Goal: Find specific fact: Find specific fact

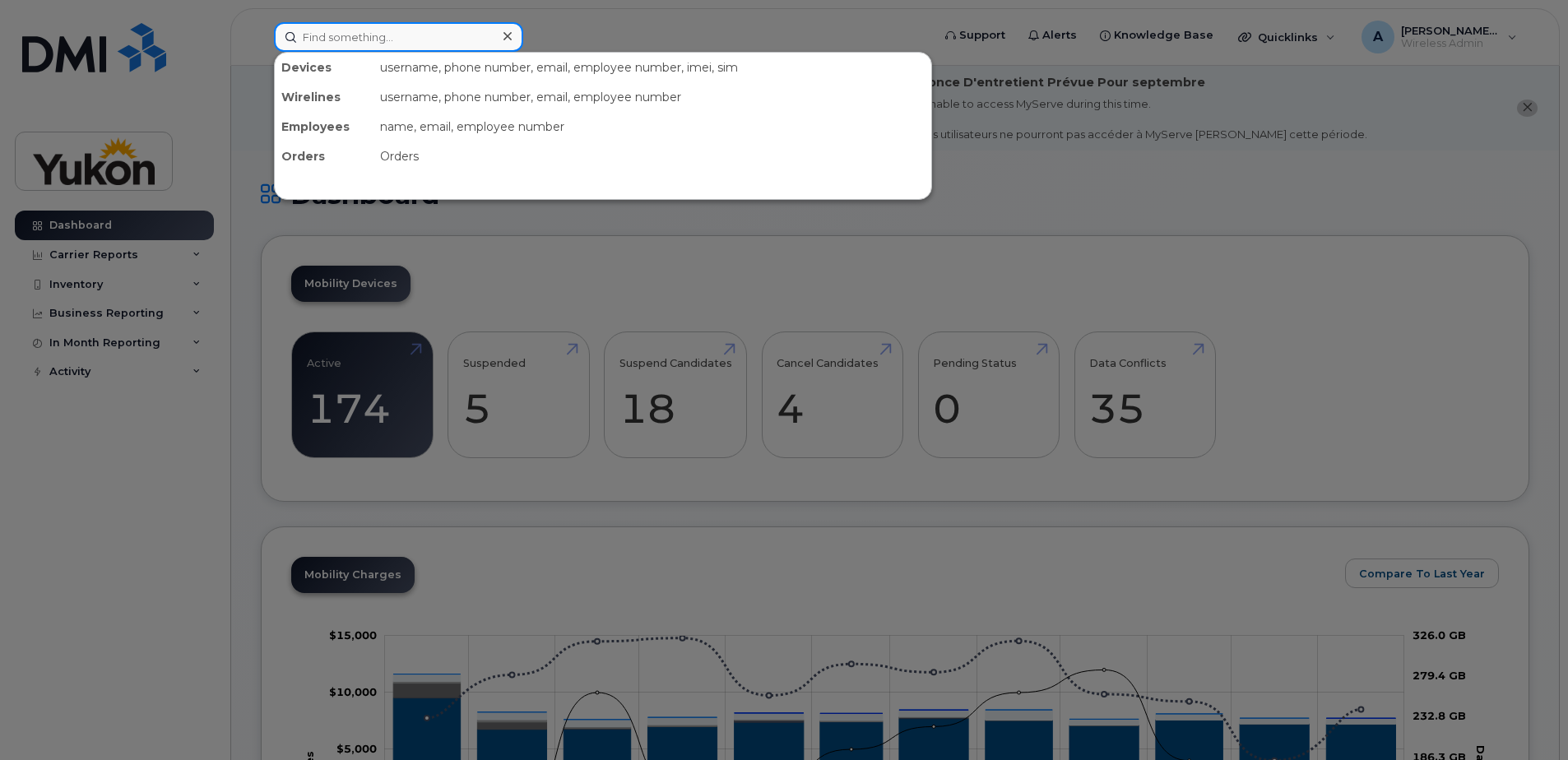
click at [378, 30] on input at bounding box center [399, 36] width 249 height 29
paste input "F7317V9G12"
type input "F7317V9G12"
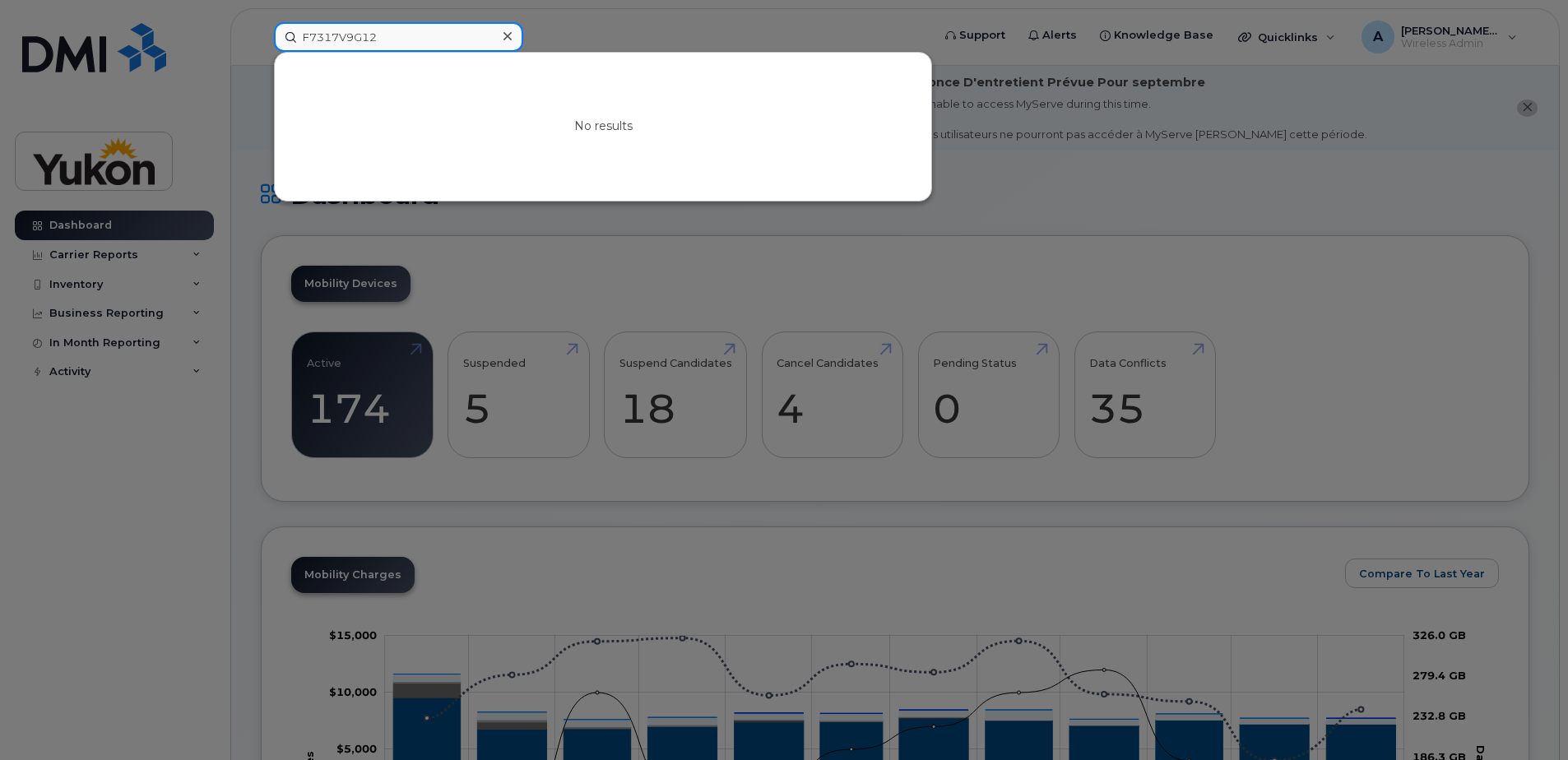
drag, startPoint x: 399, startPoint y: 27, endPoint x: 228, endPoint y: 18, distance: 171.2
click at [261, 22] on div "F7317V9G12 No results" at bounding box center [597, 36] width 673 height 29
click at [1109, 261] on div at bounding box center [784, 380] width 1568 height 760
click at [388, 35] on input at bounding box center [399, 36] width 249 height 29
drag, startPoint x: 416, startPoint y: 35, endPoint x: 202, endPoint y: 32, distance: 214.0
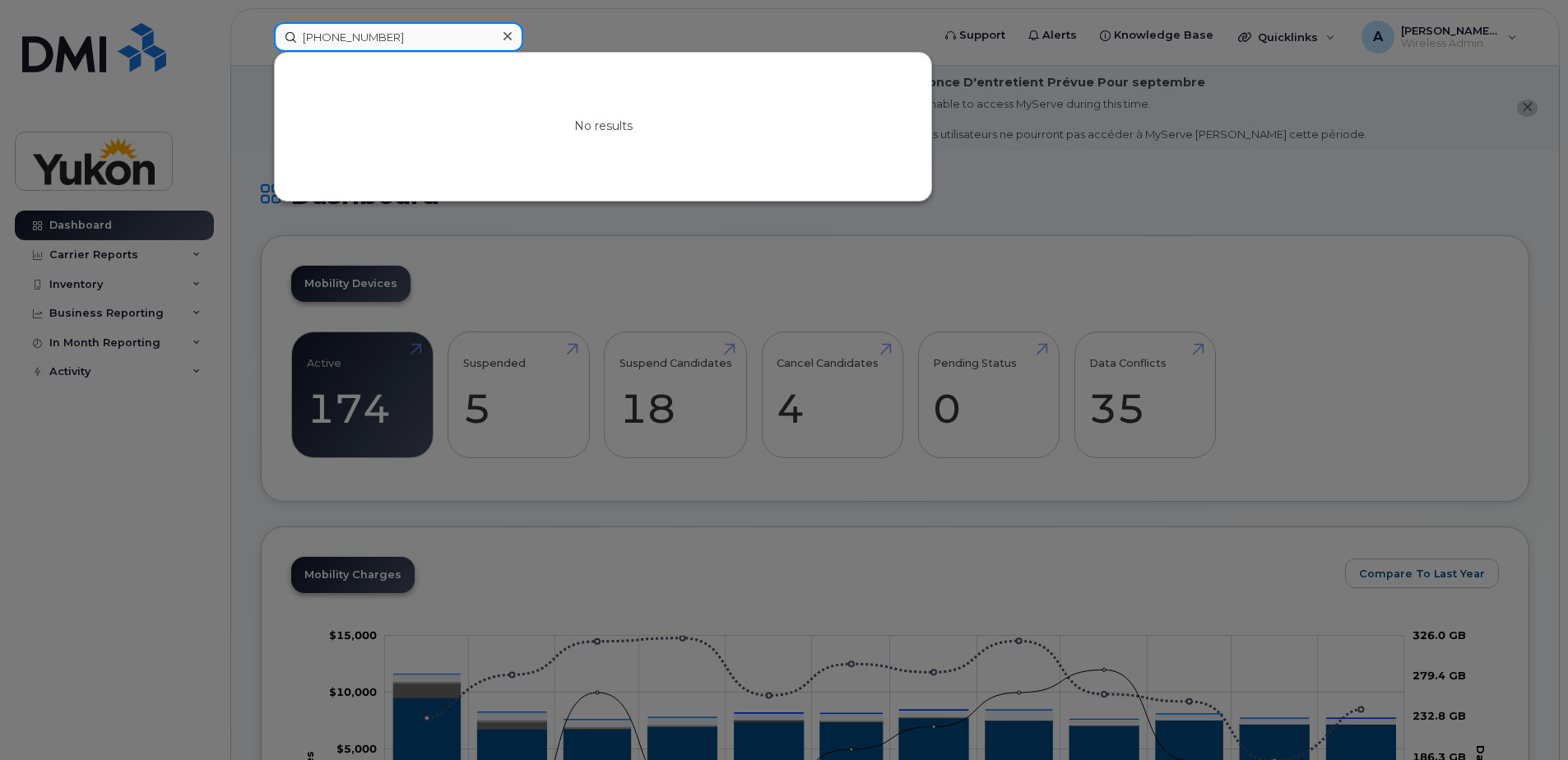
click at [261, 32] on div "[PHONE_NUMBER] No results" at bounding box center [597, 36] width 673 height 29
click at [172, 460] on div at bounding box center [784, 380] width 1568 height 760
drag, startPoint x: 408, startPoint y: 46, endPoint x: 258, endPoint y: 53, distance: 150.2
click at [261, 52] on div "[PHONE_NUMBER] No results" at bounding box center [597, 36] width 673 height 29
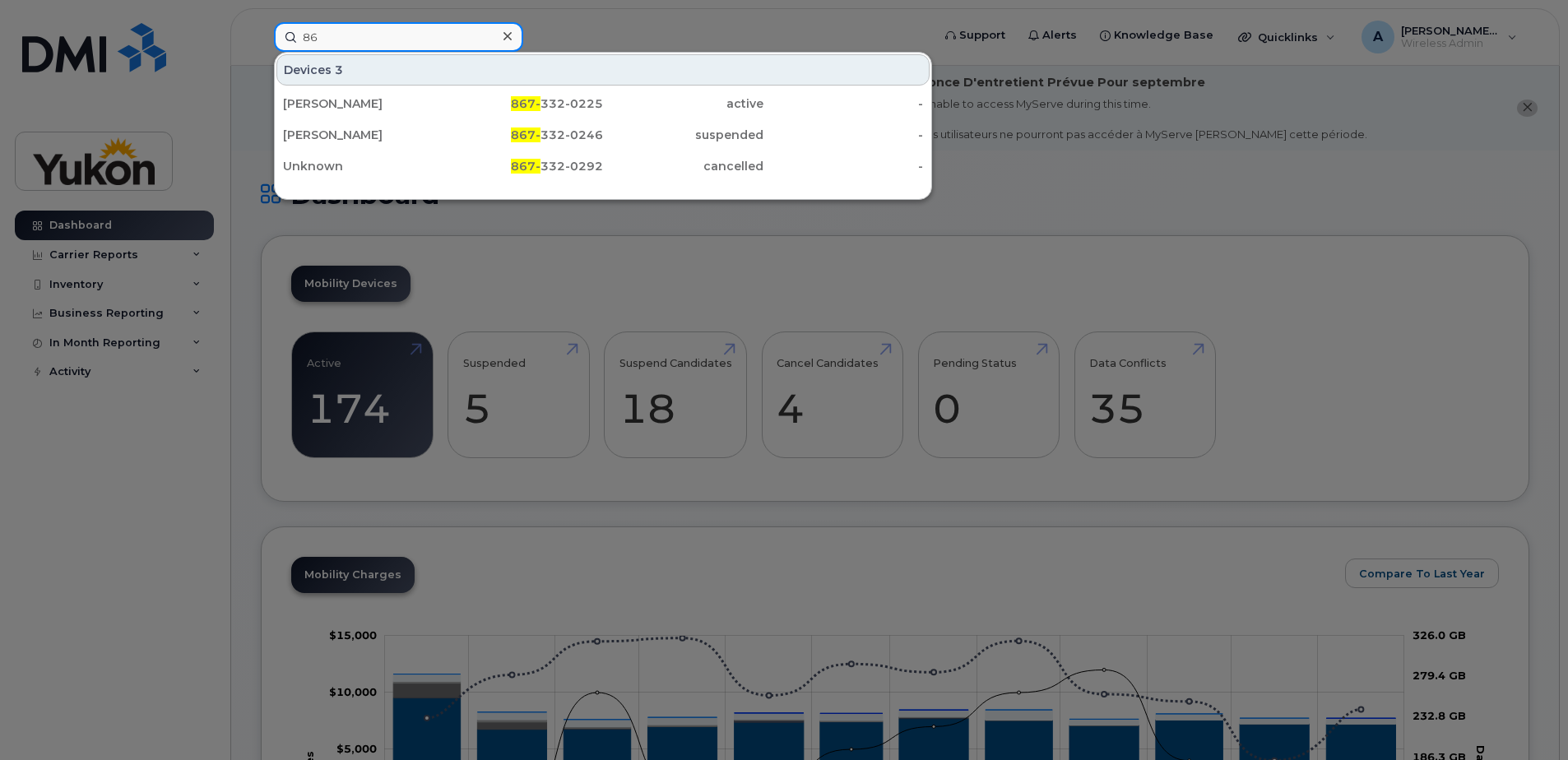
type input "8"
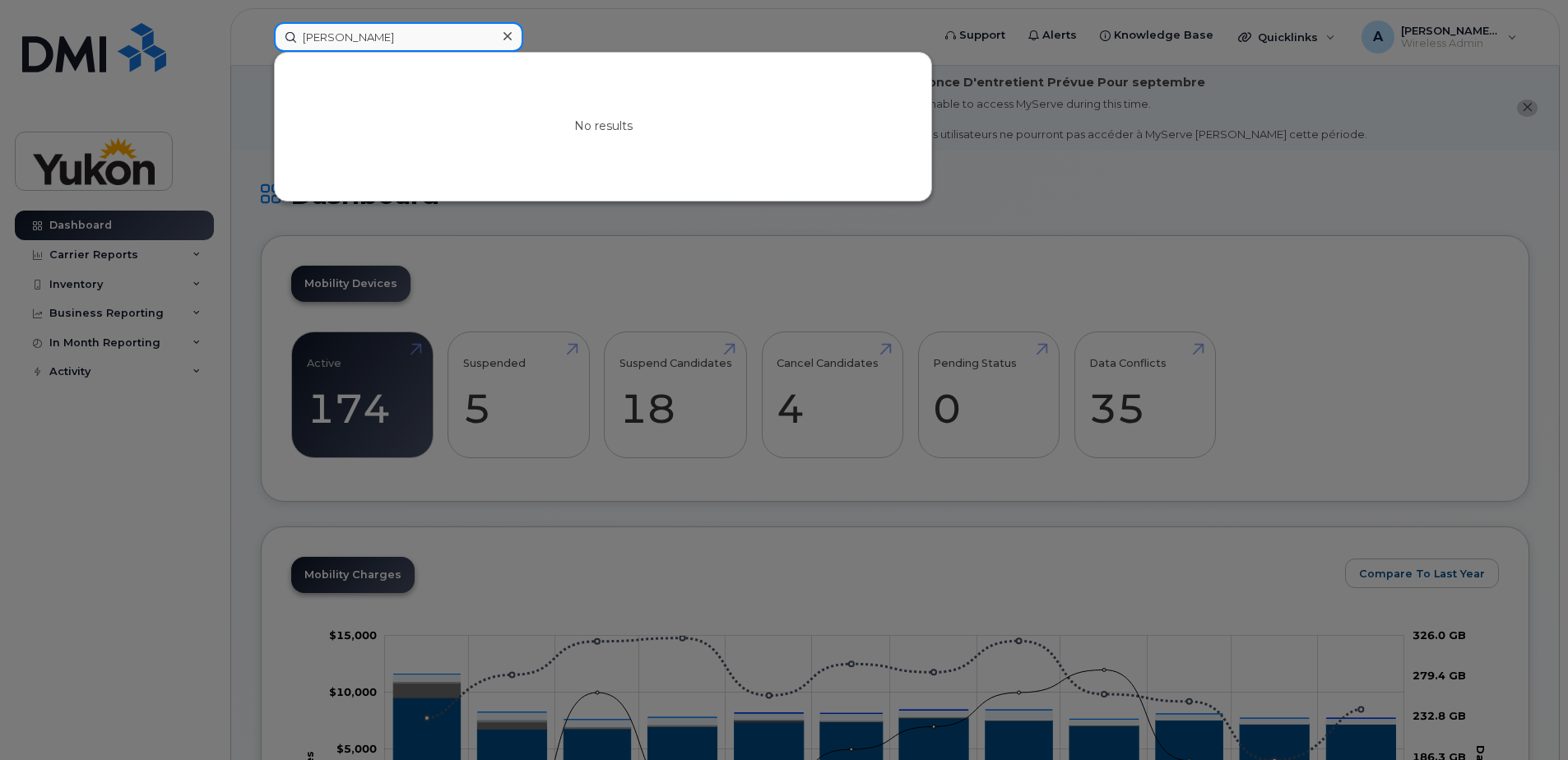
type input "[PERSON_NAME]"
click at [1191, 372] on div at bounding box center [784, 380] width 1568 height 760
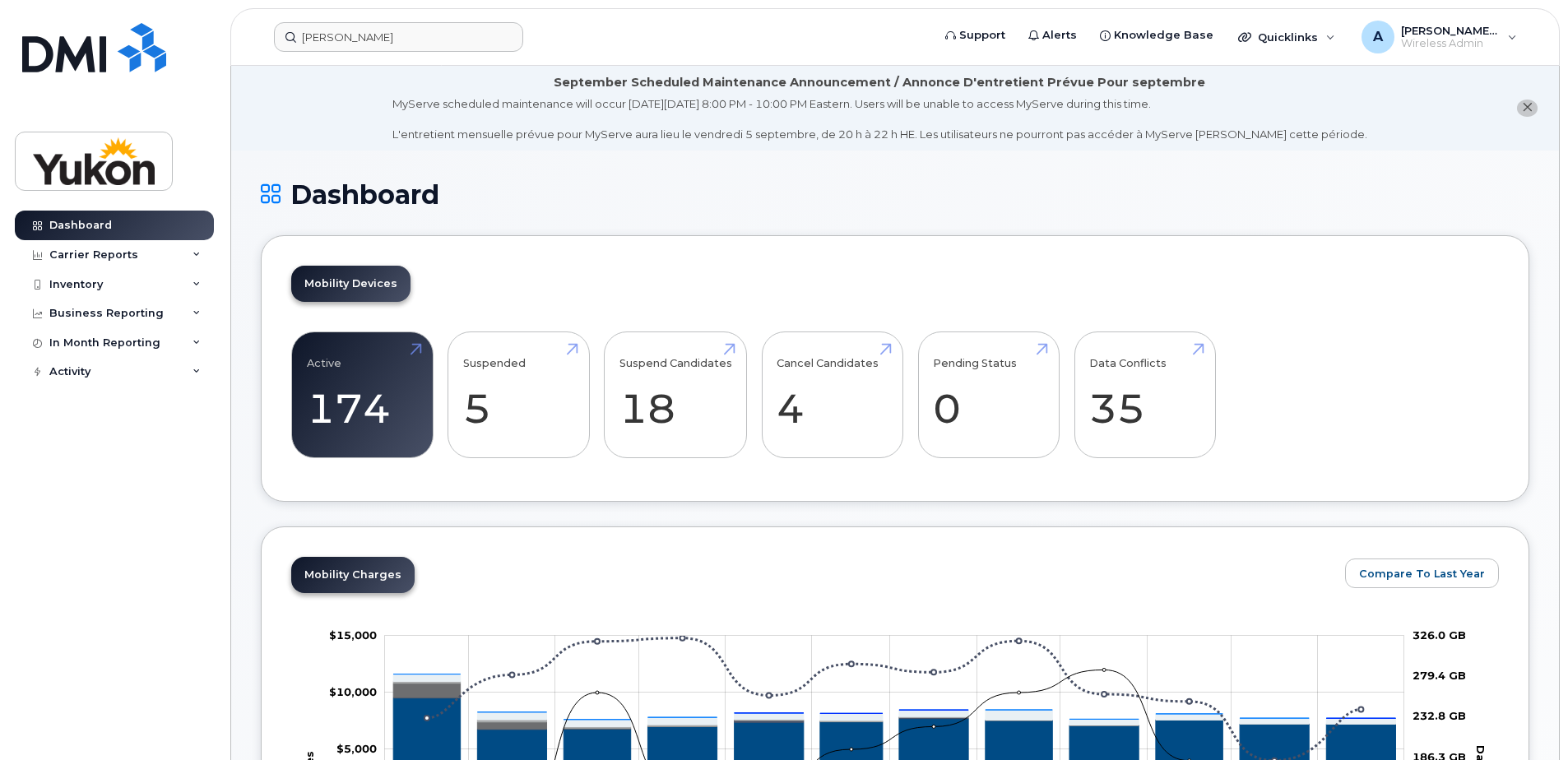
click at [1357, 355] on div "Active 174 Suspended 5 Suspend Candidates 18 Cancel Candidates 4 Pending Status…" at bounding box center [896, 402] width 1208 height 141
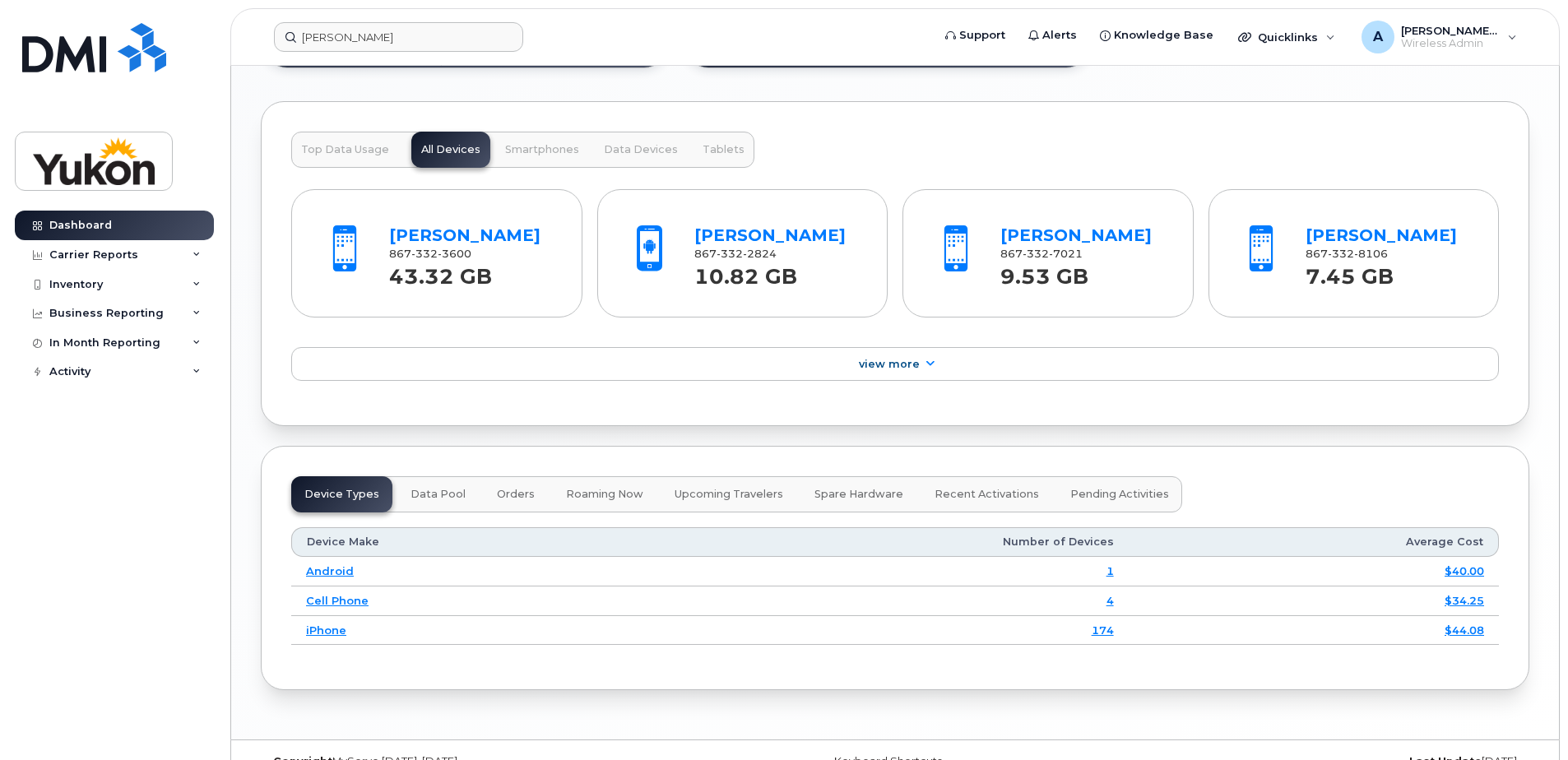
scroll to position [1399, 0]
